Goal: Task Accomplishment & Management: Use online tool/utility

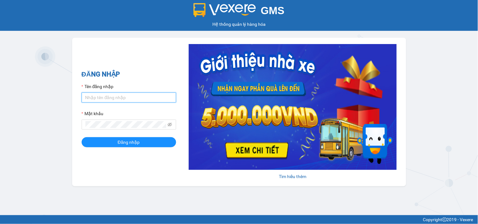
click at [127, 95] on input "Tên đăng nhập" at bounding box center [129, 98] width 95 height 10
click at [127, 96] on input "Tên đăng nhập" at bounding box center [129, 98] width 95 height 10
type input "nguyentronghieu.namcuonglimo"
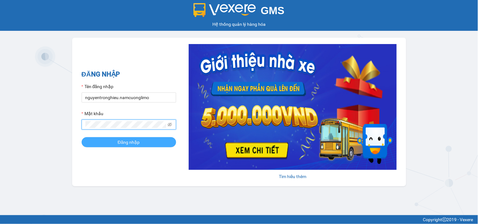
click at [82, 137] on button "Đăng nhập" at bounding box center [129, 142] width 95 height 10
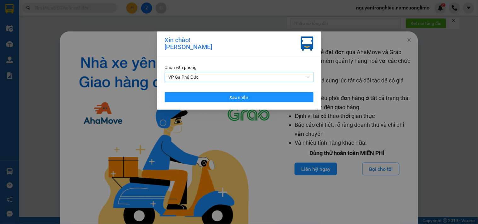
click at [239, 72] on span "VP Ga Phủ Đức" at bounding box center [239, 76] width 141 height 9
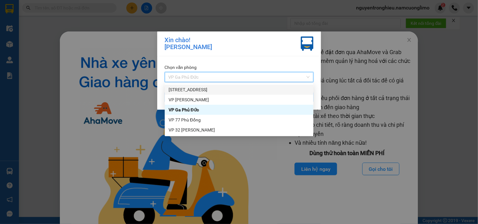
click at [193, 91] on div "[STREET_ADDRESS]" at bounding box center [239, 89] width 141 height 7
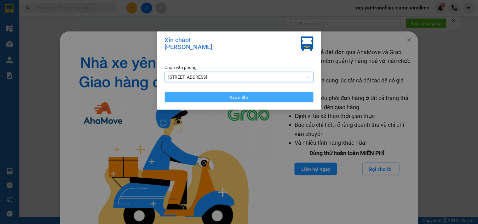
click at [251, 97] on button "Xác nhận" at bounding box center [239, 97] width 149 height 10
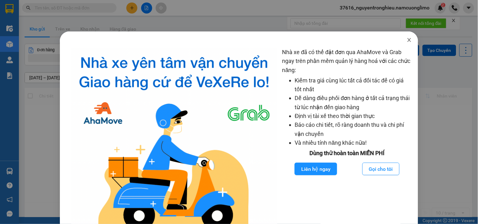
click at [407, 40] on icon "close" at bounding box center [409, 40] width 5 height 5
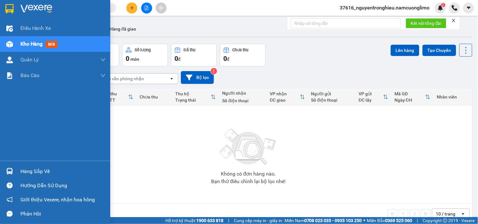
click at [42, 170] on div "Hàng sắp về" at bounding box center [62, 171] width 85 height 9
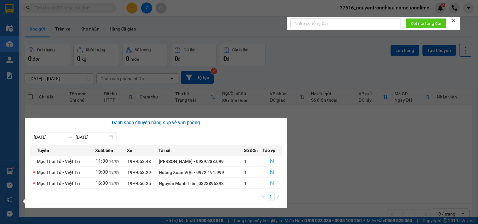
click at [270, 181] on button "button" at bounding box center [272, 184] width 19 height 10
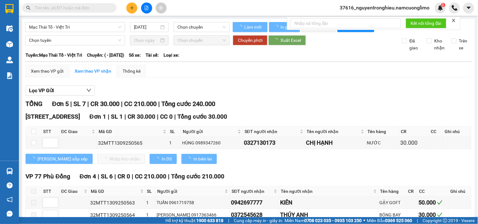
type input "[DATE]"
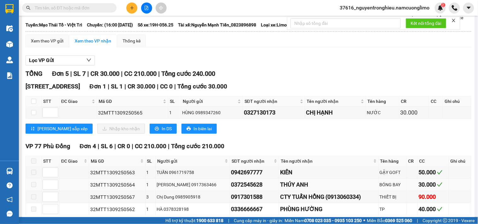
scroll to position [67, 0]
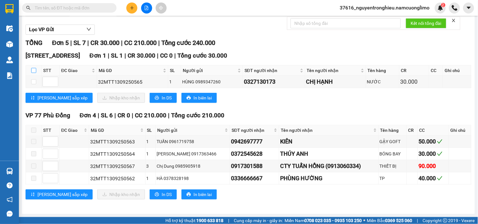
click at [32, 68] on input "checkbox" at bounding box center [33, 70] width 5 height 5
checkbox input "true"
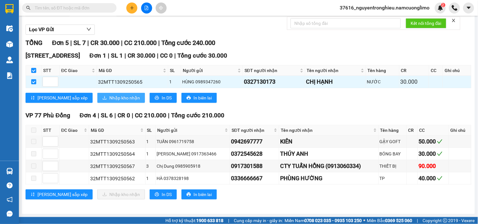
click at [98, 92] on div "[GEOGRAPHIC_DATA] 1 | SL 1 | CR 30.000 | CC 0 | Tổng cước 30.000 STT ĐC Giao Mã…" at bounding box center [249, 79] width 446 height 57
click at [109, 97] on span "Nhập kho nhận" at bounding box center [124, 98] width 31 height 7
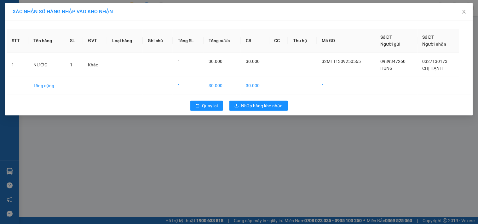
click at [259, 100] on div "Quay lại Nhập hàng kho nhận" at bounding box center [239, 106] width 465 height 16
click at [259, 105] on span "Nhập hàng kho nhận" at bounding box center [262, 105] width 42 height 7
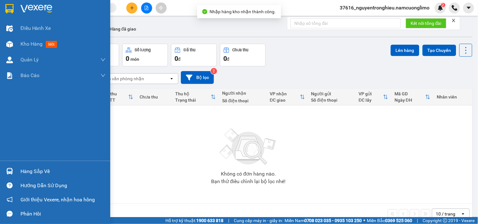
click at [10, 172] on img at bounding box center [9, 171] width 7 height 7
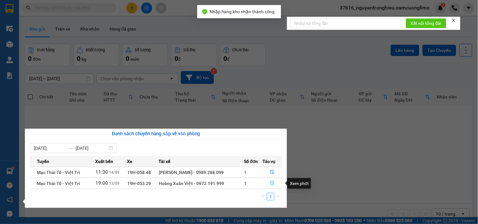
click at [274, 186] on icon "file-done" at bounding box center [272, 183] width 4 height 4
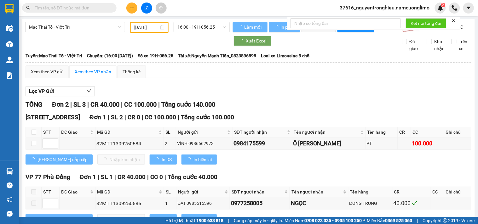
scroll to position [30, 0]
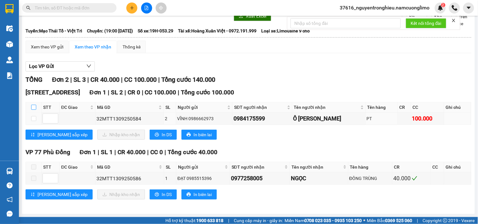
click at [31, 108] on input "checkbox" at bounding box center [33, 107] width 5 height 5
checkbox input "true"
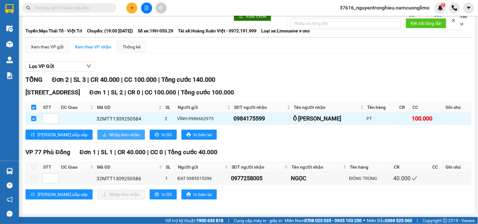
click at [111, 135] on span "Nhập kho nhận" at bounding box center [124, 134] width 31 height 7
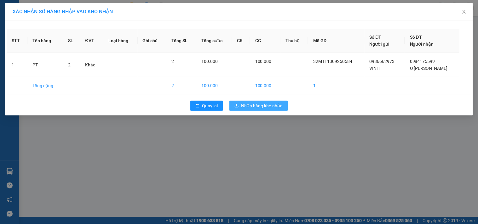
click at [260, 107] on span "Nhập hàng kho nhận" at bounding box center [262, 105] width 42 height 7
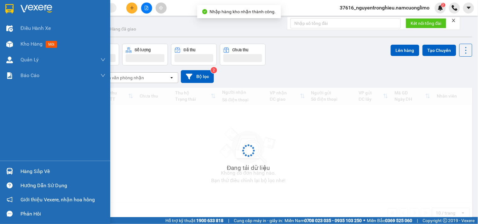
click at [24, 168] on div "Hàng sắp về" at bounding box center [62, 171] width 85 height 9
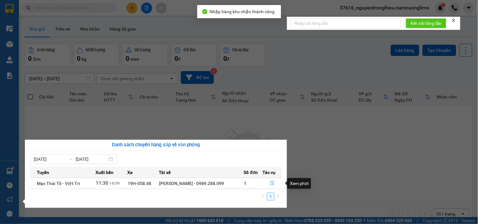
click at [273, 185] on icon "file-done" at bounding box center [272, 183] width 4 height 4
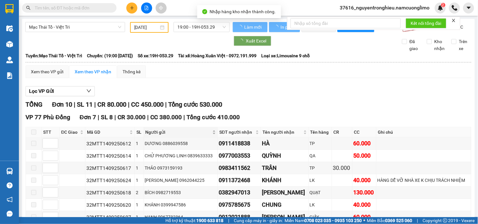
type input "[DATE]"
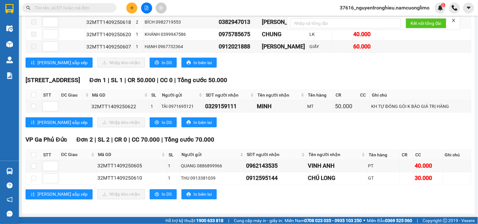
scroll to position [187, 0]
click at [36, 94] on th at bounding box center [34, 95] width 16 height 10
click at [36, 93] on input "checkbox" at bounding box center [33, 95] width 5 height 5
checkbox input "true"
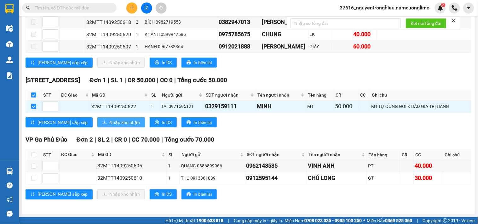
click at [109, 122] on span "Nhập kho nhận" at bounding box center [124, 122] width 31 height 7
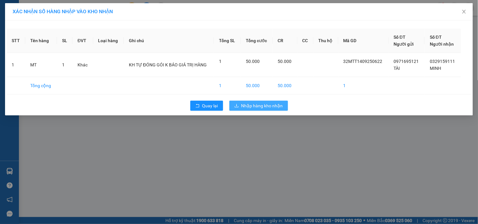
click at [254, 101] on div "Quay lại Nhập hàng kho nhận" at bounding box center [239, 106] width 465 height 16
click at [257, 105] on span "Nhập hàng kho nhận" at bounding box center [262, 105] width 42 height 7
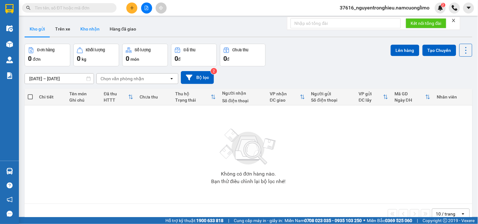
drag, startPoint x: 105, startPoint y: 30, endPoint x: 100, endPoint y: 32, distance: 4.8
click at [102, 31] on div "Kho gửi Trên xe Kho nhận Hàng đã giao" at bounding box center [249, 29] width 448 height 17
click at [94, 32] on button "Kho nhận" at bounding box center [89, 28] width 29 height 15
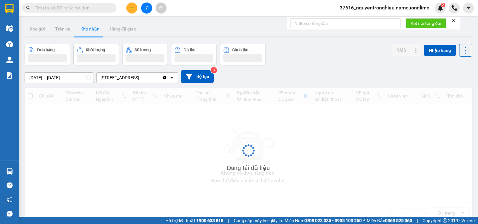
click at [94, 32] on button "Kho nhận" at bounding box center [89, 28] width 29 height 15
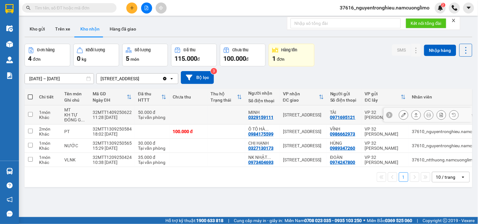
click at [300, 111] on td "[STREET_ADDRESS]" at bounding box center [303, 115] width 47 height 19
checkbox input "true"
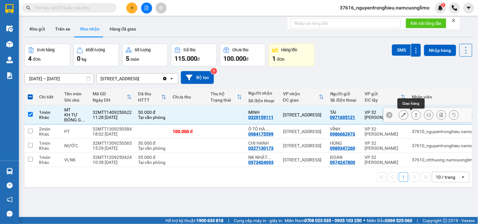
click at [415, 116] on icon at bounding box center [416, 115] width 3 height 4
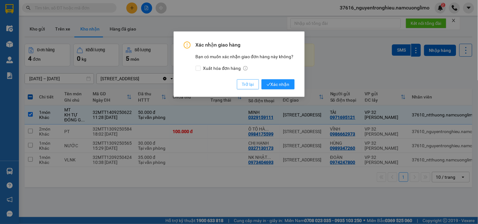
click at [249, 87] on span "Trở lại" at bounding box center [248, 84] width 12 height 7
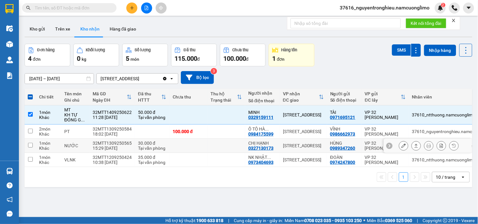
click at [291, 143] on div "[STREET_ADDRESS]" at bounding box center [303, 145] width 41 height 5
checkbox input "true"
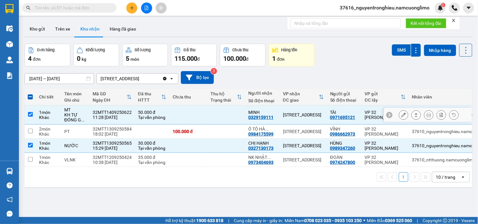
click at [324, 116] on td "[STREET_ADDRESS]" at bounding box center [303, 115] width 47 height 19
checkbox input "false"
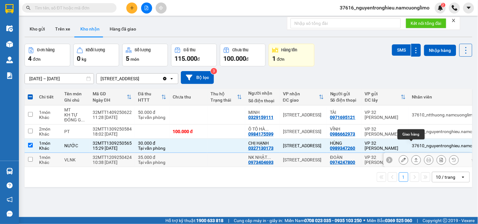
click at [390, 163] on div at bounding box center [428, 160] width 88 height 14
click at [367, 157] on div "VP 32 [PERSON_NAME]" at bounding box center [385, 160] width 41 height 10
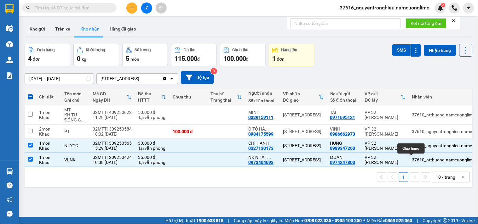
drag, startPoint x: 411, startPoint y: 159, endPoint x: 324, endPoint y: 188, distance: 91.4
click at [327, 193] on div "ver 1.8.143 Kho gửi Trên xe Kho nhận Hàng đã giao Đơn hàng 4 đơn Khối lượng 0 k…" at bounding box center [248, 131] width 453 height 224
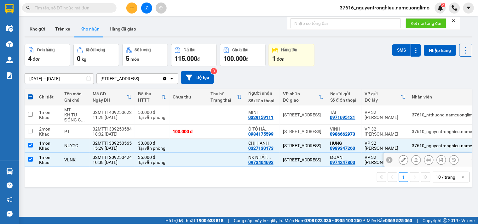
click at [304, 162] on div "[STREET_ADDRESS]" at bounding box center [303, 160] width 41 height 5
checkbox input "false"
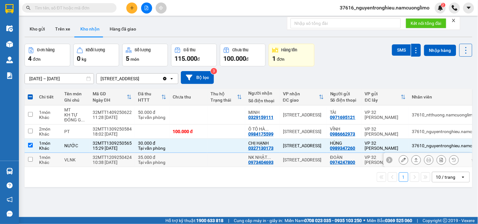
click at [414, 159] on button at bounding box center [416, 160] width 9 height 11
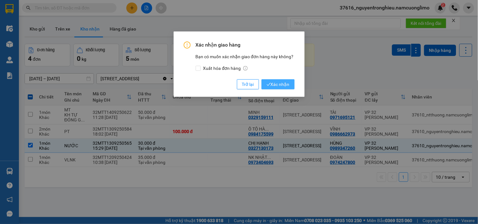
click at [274, 82] on span "Xác nhận" at bounding box center [278, 84] width 23 height 7
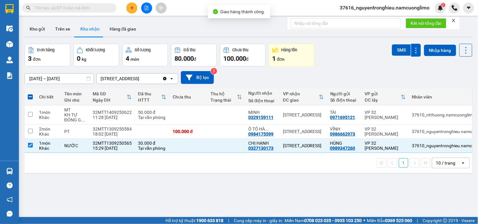
click at [51, 80] on input "[DATE] – [DATE]" at bounding box center [59, 79] width 69 height 10
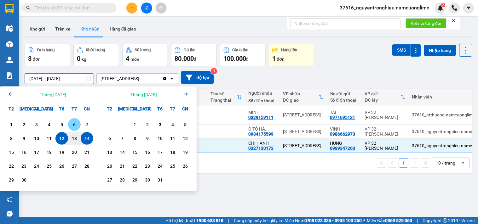
click at [74, 125] on div "6" at bounding box center [74, 125] width 9 height 8
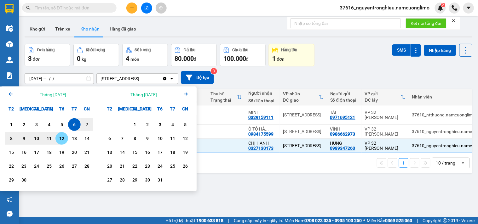
click at [55, 137] on div "12" at bounding box center [61, 138] width 13 height 13
type input "[DATE] – [DATE]"
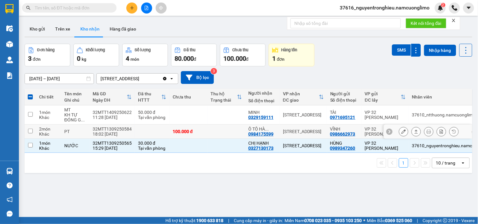
checkbox input "false"
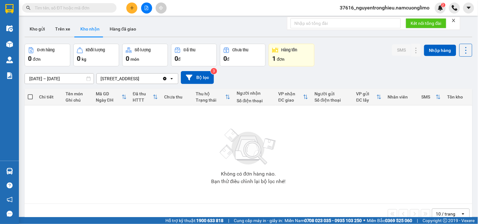
click at [63, 77] on input "[DATE] – [DATE]" at bounding box center [59, 79] width 69 height 10
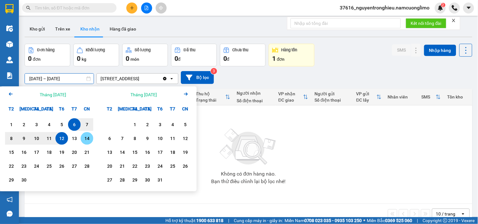
click at [87, 139] on div "14" at bounding box center [87, 139] width 9 height 8
click at [70, 124] on div "6" at bounding box center [74, 125] width 9 height 8
type input "[DATE] – [DATE]"
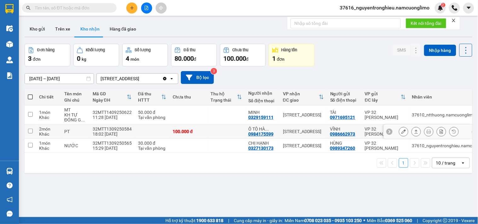
click at [280, 131] on td "[STREET_ADDRESS]" at bounding box center [303, 132] width 47 height 14
checkbox input "true"
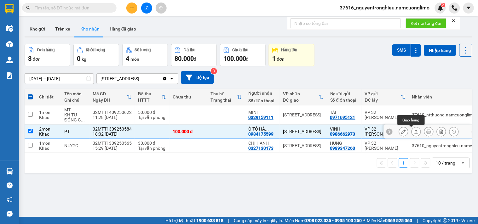
click at [414, 133] on icon at bounding box center [416, 132] width 4 height 4
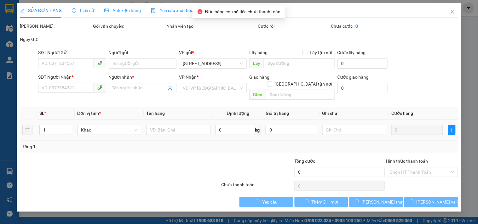
type input "0986662973"
type input "VĨNH"
type input "0984175599"
type input "Ô [PERSON_NAME]"
type input "100.000"
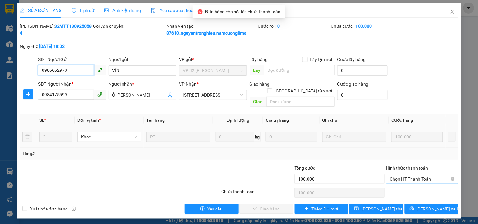
click at [407, 176] on span "Chọn HT Thanh Toán" at bounding box center [422, 179] width 64 height 9
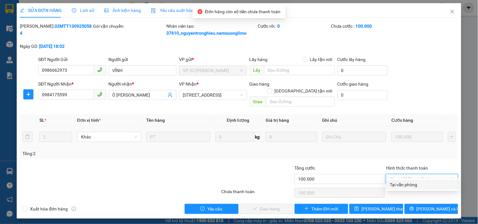
click at [403, 183] on div "Tại văn phòng" at bounding box center [422, 185] width 65 height 7
type input "0"
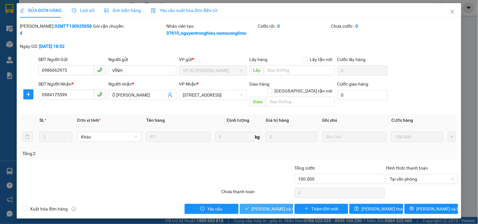
click at [275, 206] on span "[PERSON_NAME] và Giao hàng" at bounding box center [282, 209] width 61 height 7
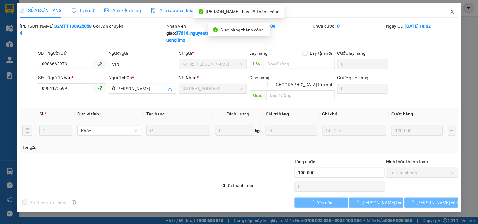
click at [454, 15] on span "Close" at bounding box center [453, 12] width 18 height 18
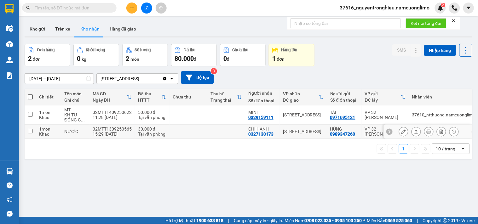
click at [298, 133] on div "[STREET_ADDRESS]" at bounding box center [303, 131] width 41 height 5
checkbox input "true"
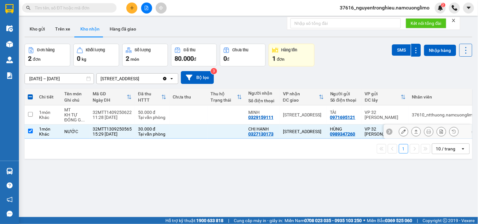
click at [414, 131] on icon at bounding box center [416, 132] width 4 height 4
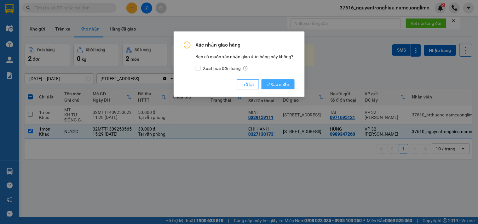
click at [282, 84] on span "Xác nhận" at bounding box center [278, 84] width 23 height 7
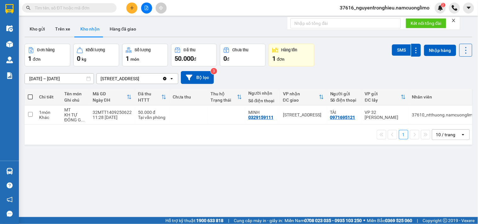
click at [19, 167] on main "ver 1.8.143 Kho gửi Trên xe Kho nhận Hàng đã giao Đơn hàng 1 đơn Khối lượng 0 k…" at bounding box center [239, 108] width 478 height 217
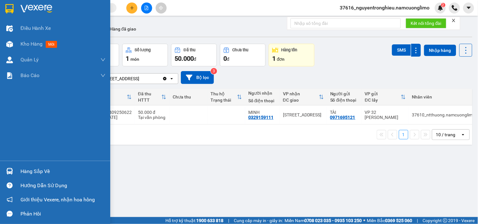
click at [16, 172] on div "Hàng sắp về" at bounding box center [55, 172] width 110 height 14
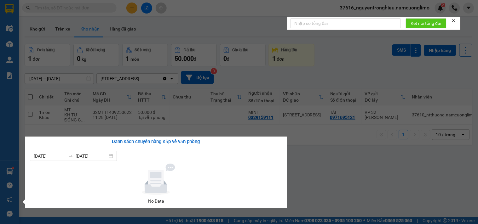
click at [337, 180] on section "Kết quả tìm kiếm ( 0 ) Bộ lọc No Data 37616_nguyentronghieu.namcuonglimo 2 Điều…" at bounding box center [239, 112] width 478 height 224
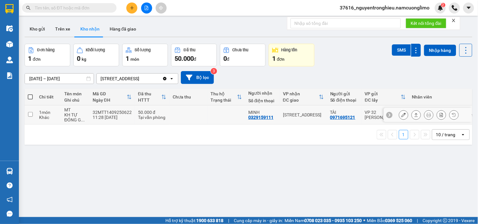
click at [297, 116] on div "[STREET_ADDRESS]" at bounding box center [303, 115] width 41 height 5
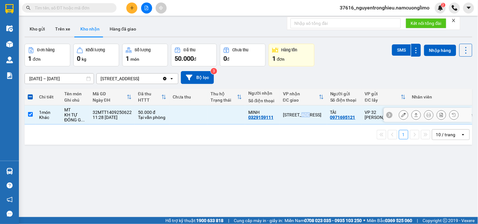
click at [297, 116] on div "[STREET_ADDRESS]" at bounding box center [303, 115] width 41 height 5
checkbox input "false"
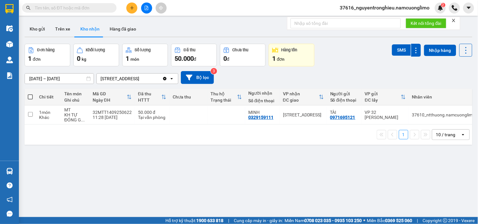
click at [303, 145] on div "1 10 / trang open" at bounding box center [249, 135] width 448 height 20
click at [37, 32] on button "Kho gửi" at bounding box center [38, 28] width 26 height 15
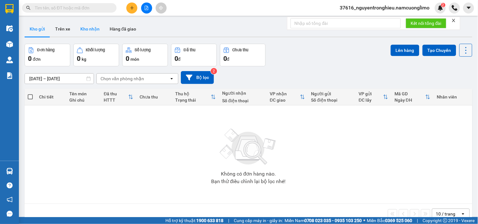
click at [90, 27] on button "Kho nhận" at bounding box center [89, 28] width 29 height 15
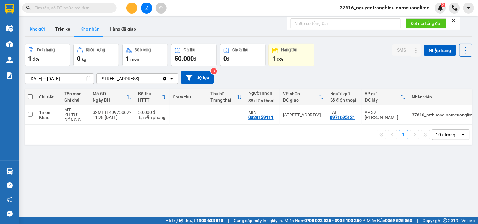
click at [43, 32] on button "Kho gửi" at bounding box center [38, 28] width 26 height 15
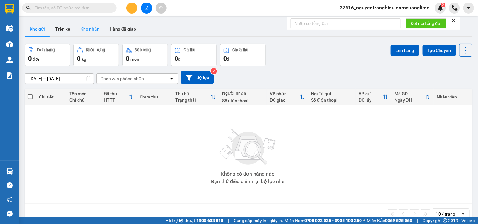
click at [90, 33] on button "Kho nhận" at bounding box center [89, 28] width 29 height 15
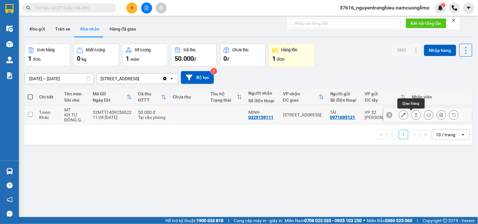
click at [414, 115] on icon at bounding box center [416, 115] width 4 height 4
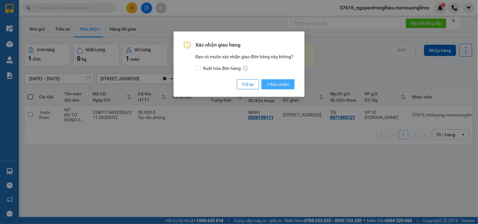
click at [278, 86] on span "Xác nhận" at bounding box center [278, 84] width 23 height 7
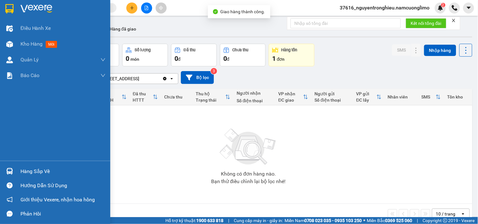
click at [15, 169] on div "Hàng sắp về" at bounding box center [55, 172] width 110 height 14
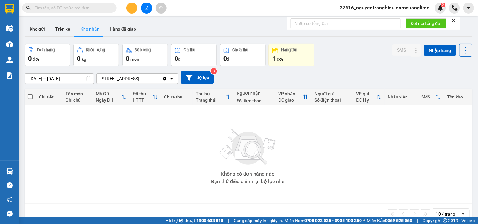
click at [356, 150] on section "Kết quả tìm kiếm ( 0 ) Bộ lọc No Data 37616_nguyentronghieu.namcuonglimo 2 Điều…" at bounding box center [239, 112] width 478 height 224
click at [39, 31] on button "Kho gửi" at bounding box center [38, 28] width 26 height 15
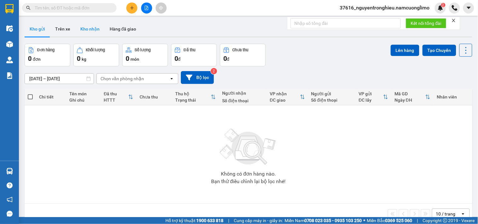
click at [91, 32] on button "Kho nhận" at bounding box center [89, 28] width 29 height 15
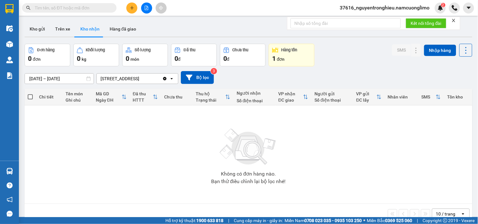
click at [360, 70] on div "[DATE] – [DATE] Press the down arrow key to interact with the calendar and sele…" at bounding box center [249, 77] width 448 height 22
click at [131, 11] on button at bounding box center [131, 8] width 11 height 11
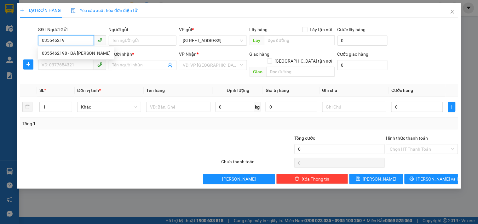
type input "0355462198"
click at [76, 55] on div "0355462198 - BÀ [PERSON_NAME]" at bounding box center [76, 53] width 69 height 7
type input "BÀ [PERSON_NAME]"
type input "0355462198"
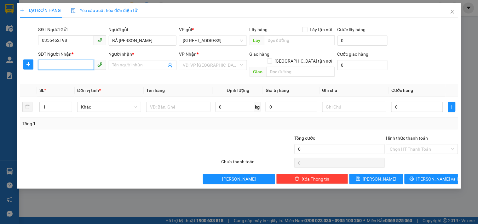
click at [79, 62] on input "SĐT Người Nhận *" at bounding box center [65, 65] width 55 height 10
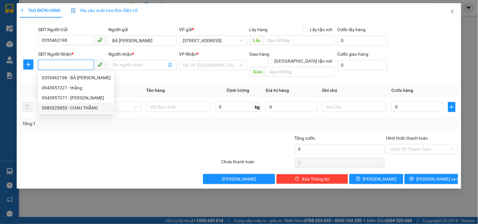
click at [64, 109] on div "0983325855 - CHÁU THẮNG" at bounding box center [76, 108] width 69 height 7
type input "0983325855"
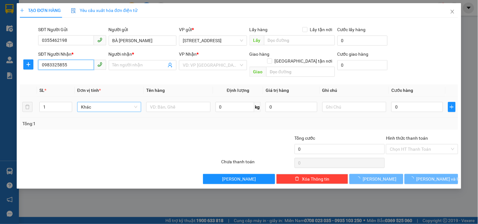
type input "CHÁU THẮNG"
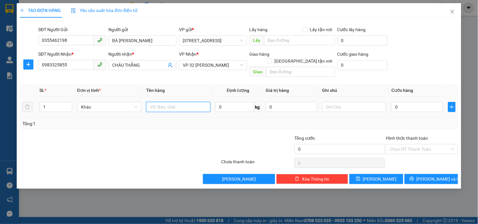
click at [175, 102] on input "text" at bounding box center [178, 107] width 64 height 10
click at [174, 102] on input "text" at bounding box center [178, 107] width 64 height 10
type input "t"
type input "TP"
click at [424, 102] on input "0" at bounding box center [417, 107] width 52 height 10
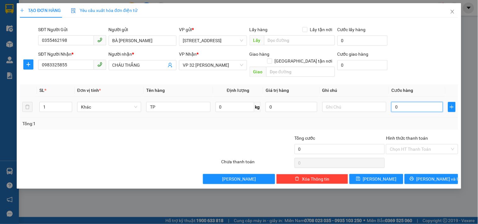
type input "5"
type input "50"
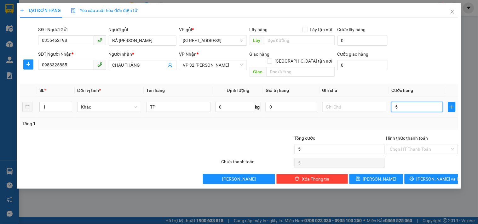
type input "50"
type input "50.000"
drag, startPoint x: 374, startPoint y: 124, endPoint x: 379, endPoint y: 121, distance: 6.8
click at [373, 124] on div "Transit Pickup Surcharge Ids Transit Deliver Surcharge Ids Transit Deliver Surc…" at bounding box center [239, 104] width 438 height 162
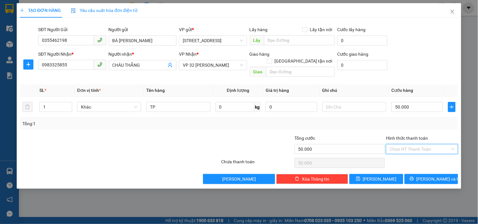
click at [407, 145] on input "Hình thức thanh toán" at bounding box center [420, 149] width 60 height 9
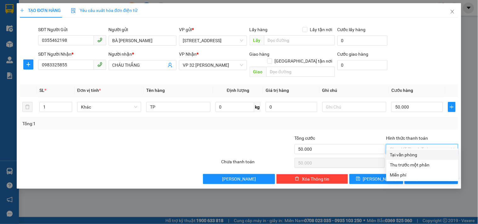
click at [412, 154] on div "Tại văn phòng" at bounding box center [422, 155] width 65 height 7
type input "0"
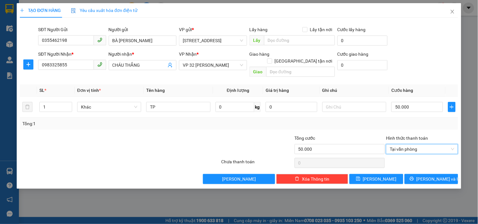
click at [422, 159] on div at bounding box center [421, 163] width 73 height 13
click at [426, 176] on span "[PERSON_NAME] và In" at bounding box center [439, 179] width 44 height 7
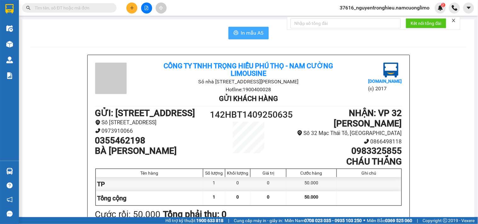
click at [254, 31] on span "In mẫu A5" at bounding box center [252, 33] width 23 height 8
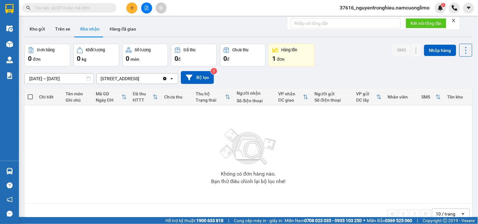
drag, startPoint x: 79, startPoint y: 139, endPoint x: 156, endPoint y: 218, distance: 110.3
click at [79, 142] on div "Không có đơn hàng nào. Bạn thử điều chỉnh lại bộ lọc nhé!" at bounding box center [249, 154] width 442 height 95
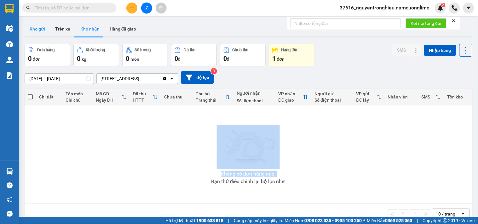
click at [38, 32] on button "Kho gửi" at bounding box center [38, 28] width 26 height 15
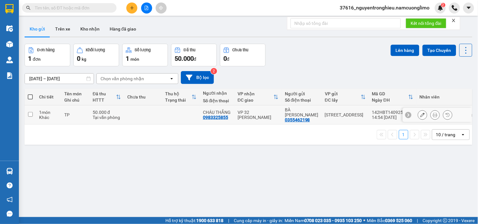
click at [57, 110] on div "1 món" at bounding box center [48, 112] width 19 height 5
checkbox input "true"
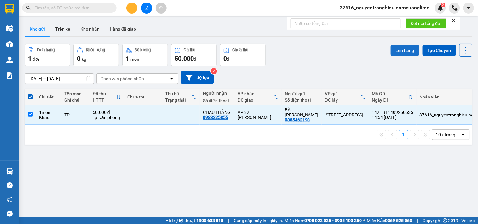
click at [395, 49] on button "Lên hàng" at bounding box center [405, 50] width 29 height 11
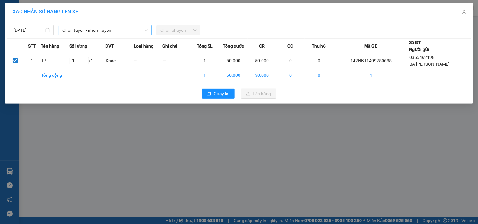
click at [139, 30] on span "Chọn tuyến - nhóm tuyến" at bounding box center [104, 30] width 85 height 9
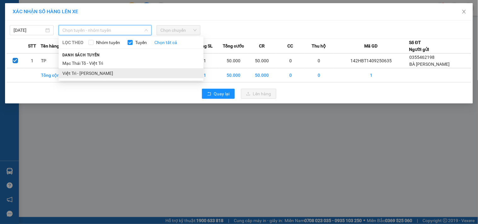
click at [86, 73] on li "Việt Trì - [PERSON_NAME]" at bounding box center [131, 73] width 145 height 10
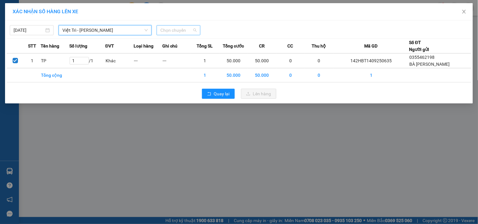
click at [177, 33] on span "Chọn chuyến" at bounding box center [178, 30] width 36 height 9
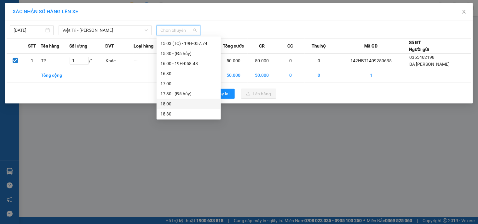
scroll to position [245, 0]
click at [197, 38] on div "15:03 (TC) - 19H-057.74" at bounding box center [188, 40] width 57 height 7
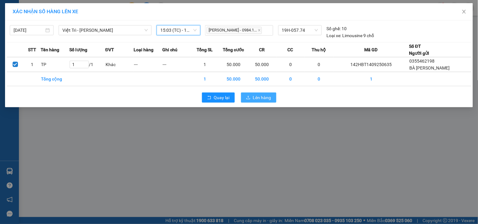
click at [263, 96] on span "Lên hàng" at bounding box center [262, 97] width 18 height 7
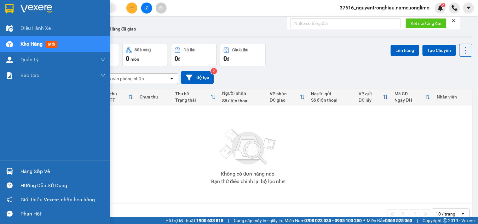
drag, startPoint x: 5, startPoint y: 178, endPoint x: 8, endPoint y: 173, distance: 5.5
click at [7, 175] on div "Hàng sắp về" at bounding box center [55, 172] width 110 height 14
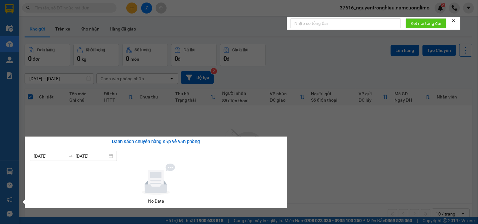
click at [338, 142] on section "Kết quả tìm kiếm ( 0 ) Bộ lọc No Data 37616_nguyentronghieu.namcuonglimo 2 Điều…" at bounding box center [239, 112] width 478 height 224
